Goal: Use online tool/utility: Utilize a website feature to perform a specific function

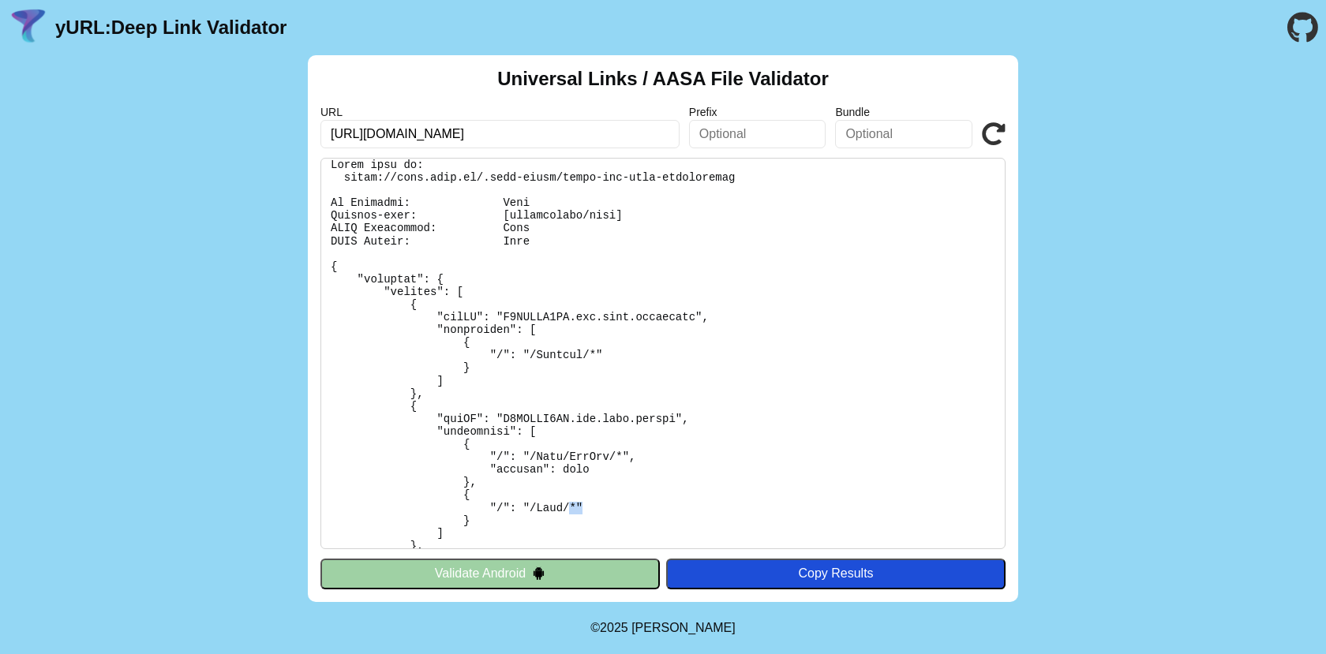
scroll to position [27, 0]
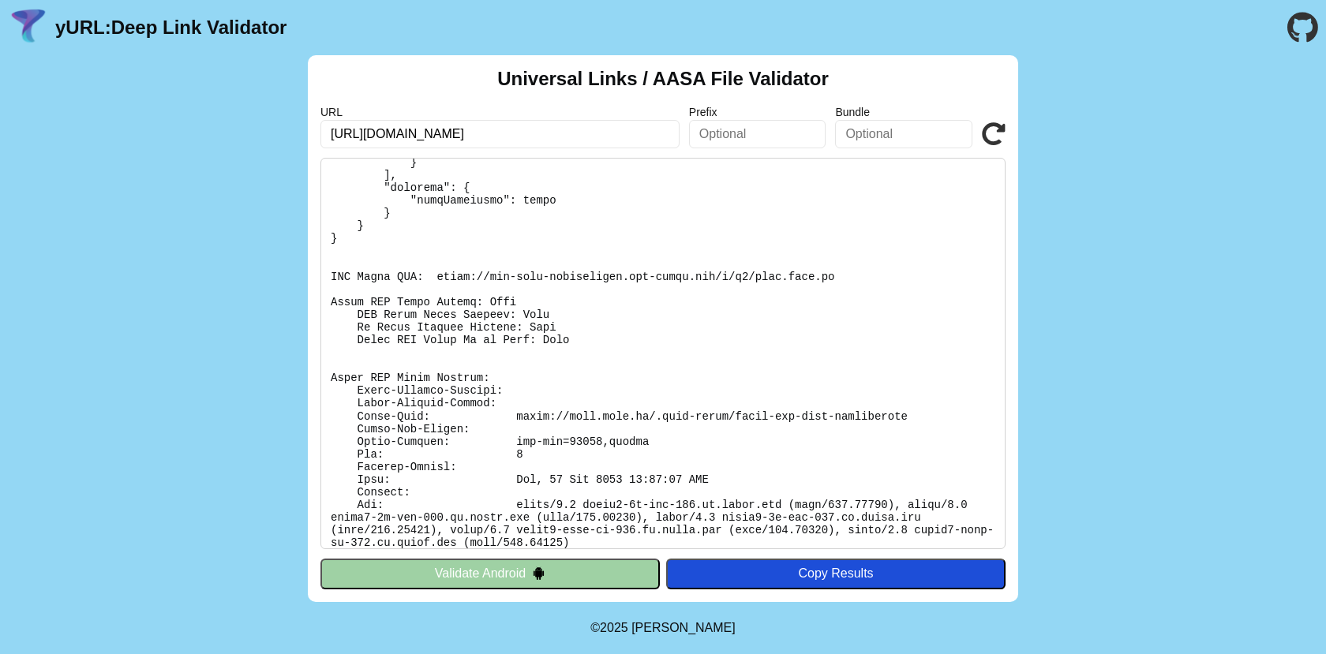
scroll to position [633, 0]
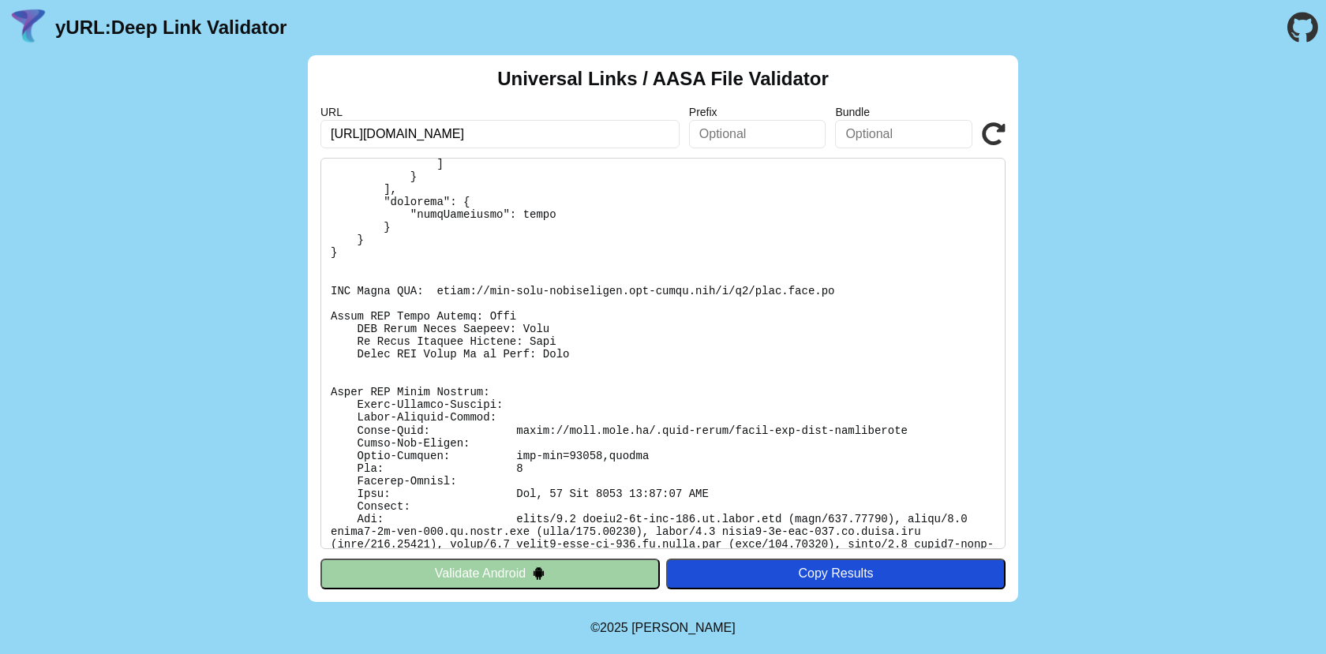
click at [982, 137] on icon at bounding box center [994, 134] width 24 height 24
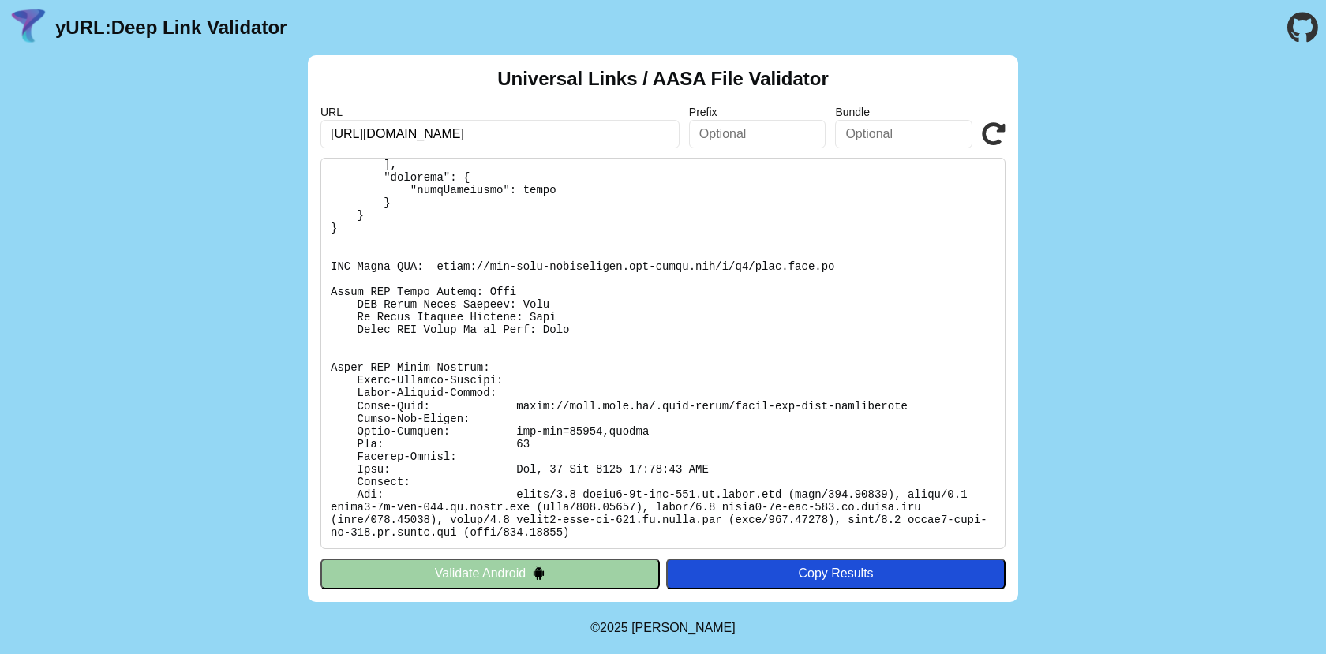
scroll to position [658, 0]
